Goal: Task Accomplishment & Management: Manage account settings

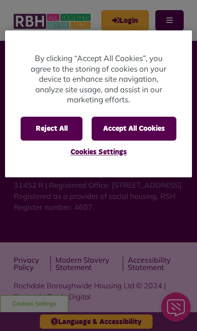
click at [165, 123] on button "Accept All Cookies" at bounding box center [134, 129] width 85 height 24
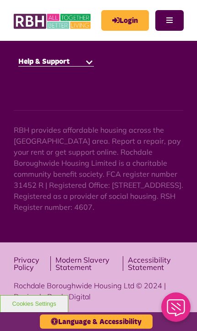
click at [132, 22] on link "Login" at bounding box center [125, 20] width 48 height 21
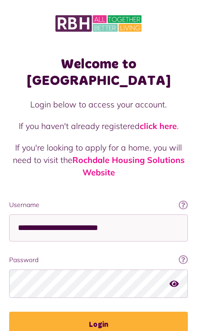
type input "**********"
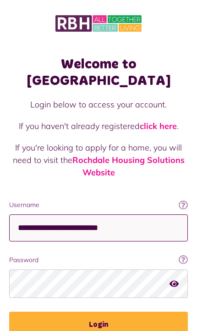
click at [99, 312] on button "Login" at bounding box center [98, 325] width 179 height 26
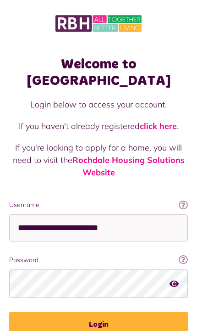
click at [143, 312] on button "Login" at bounding box center [98, 325] width 179 height 26
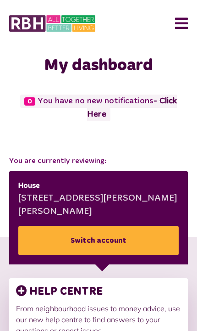
click at [184, 24] on button "Menu" at bounding box center [178, 23] width 20 height 28
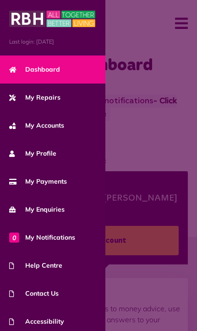
click at [52, 95] on span "My Repairs" at bounding box center [34, 98] width 51 height 10
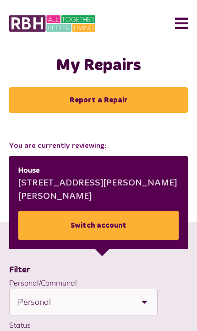
click at [186, 31] on button "Menu" at bounding box center [178, 23] width 20 height 28
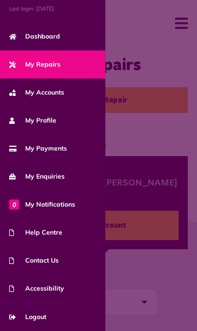
scroll to position [33, 0]
